Goal: Check status: Check status

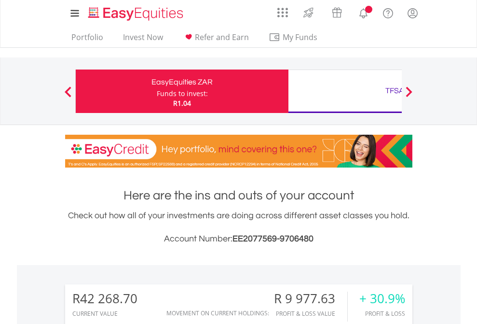
scroll to position [93, 151]
click at [157, 91] on div "Funds to invest:" at bounding box center [182, 94] width 51 height 10
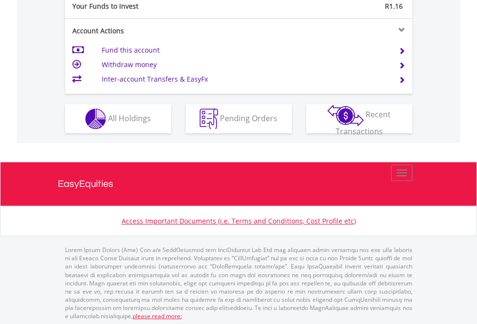
scroll to position [963, 0]
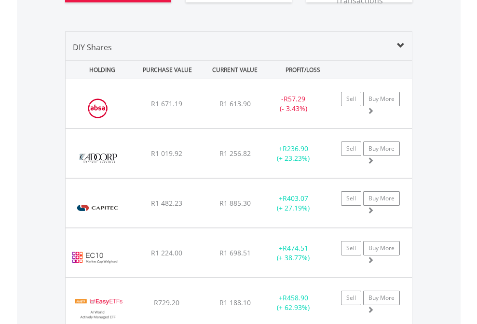
scroll to position [1150, 0]
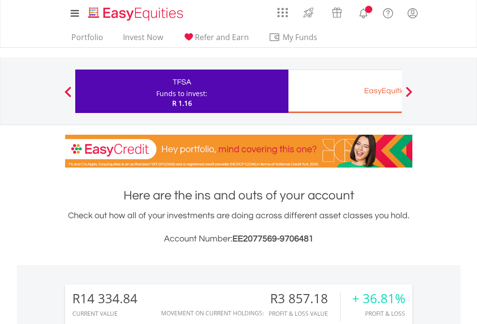
scroll to position [93, 151]
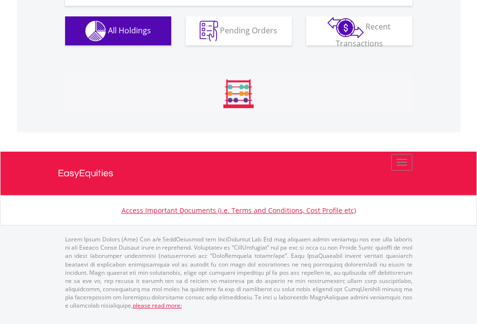
scroll to position [1131, 0]
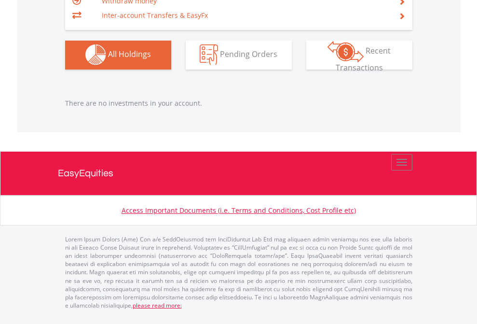
scroll to position [955, 0]
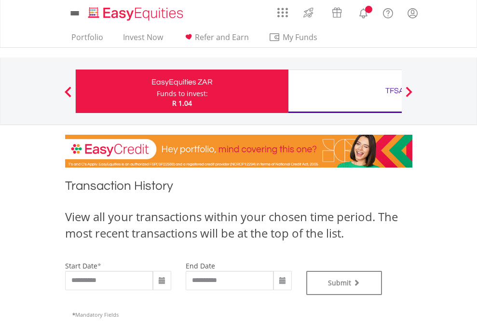
type input "**********"
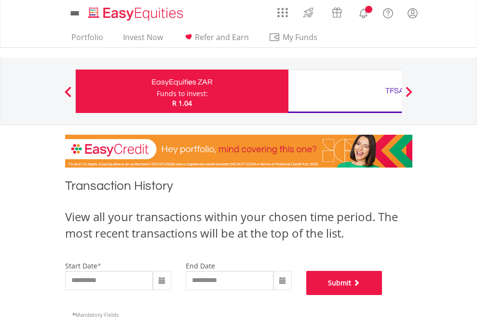
click at [383, 295] on button "Submit" at bounding box center [344, 283] width 76 height 24
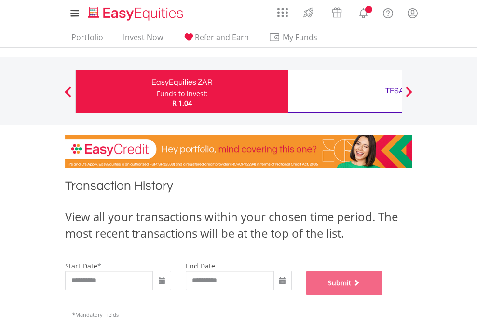
scroll to position [391, 0]
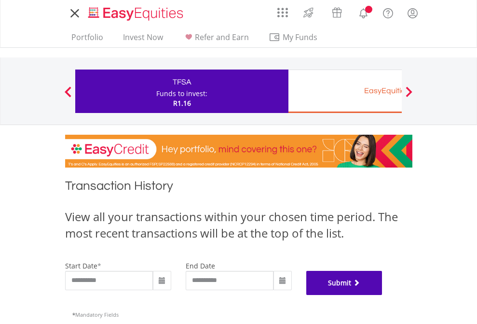
click at [383, 295] on button "Submit" at bounding box center [344, 283] width 76 height 24
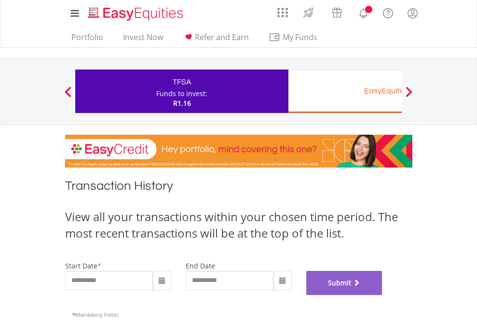
scroll to position [391, 0]
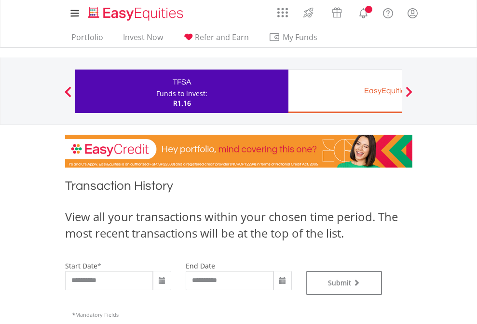
click at [345, 91] on div "EasyEquities EUR" at bounding box center [394, 91] width 201 height 14
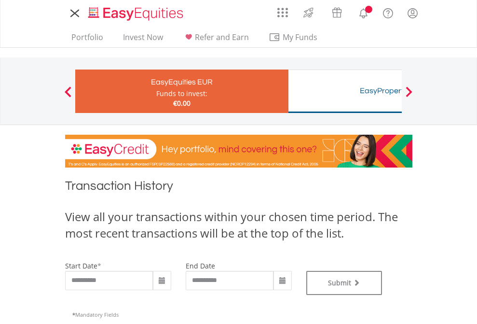
type input "**********"
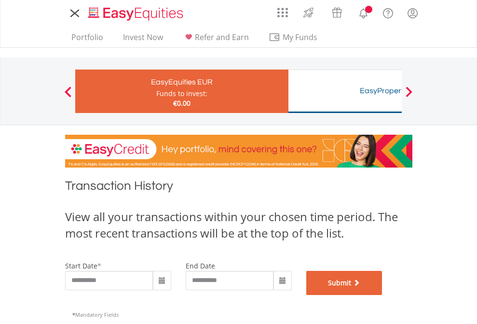
click at [383, 295] on button "Submit" at bounding box center [344, 283] width 76 height 24
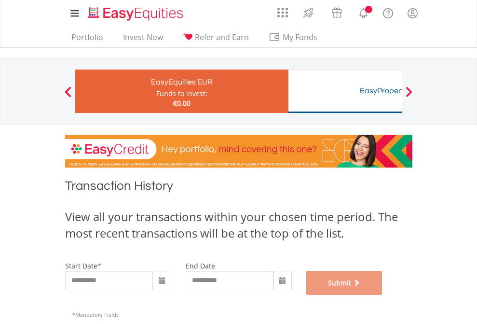
scroll to position [391, 0]
